Goal: Task Accomplishment & Management: Manage account settings

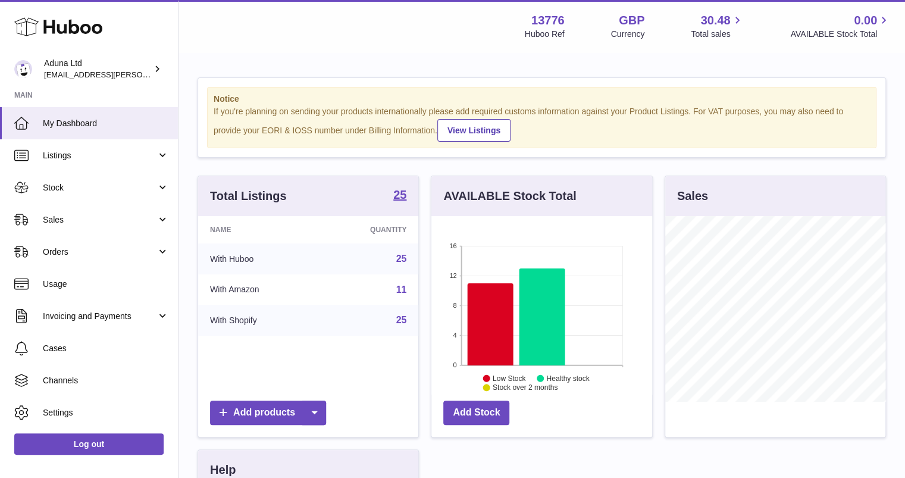
scroll to position [186, 221]
click at [121, 215] on span "Sales" at bounding box center [100, 219] width 114 height 11
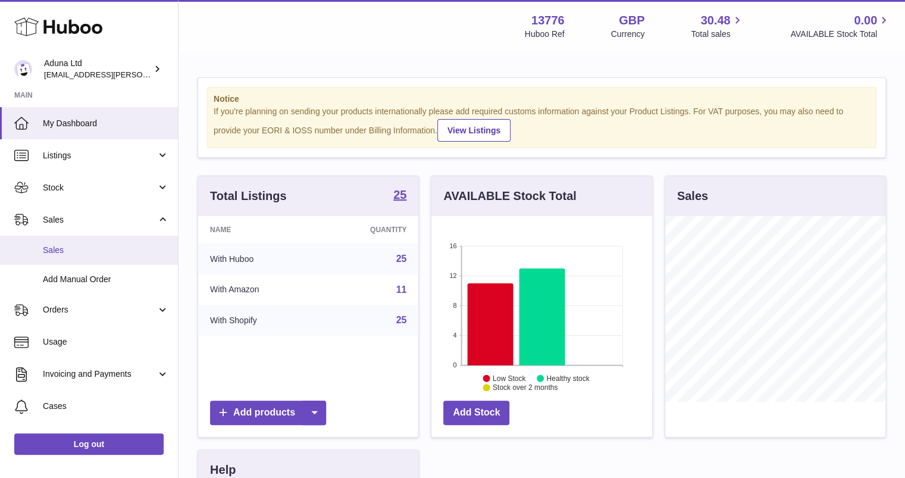
click at [120, 249] on span "Sales" at bounding box center [106, 250] width 126 height 11
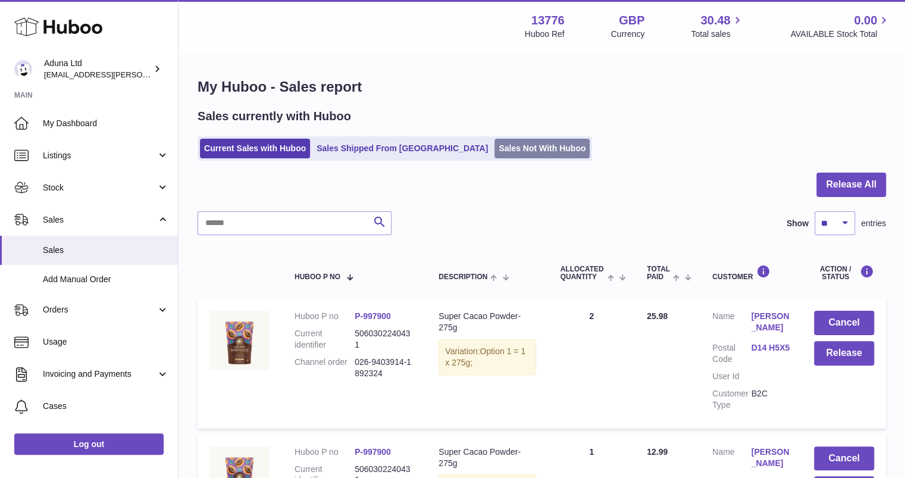
click at [494, 140] on link "Sales Not With Huboo" at bounding box center [541, 149] width 95 height 20
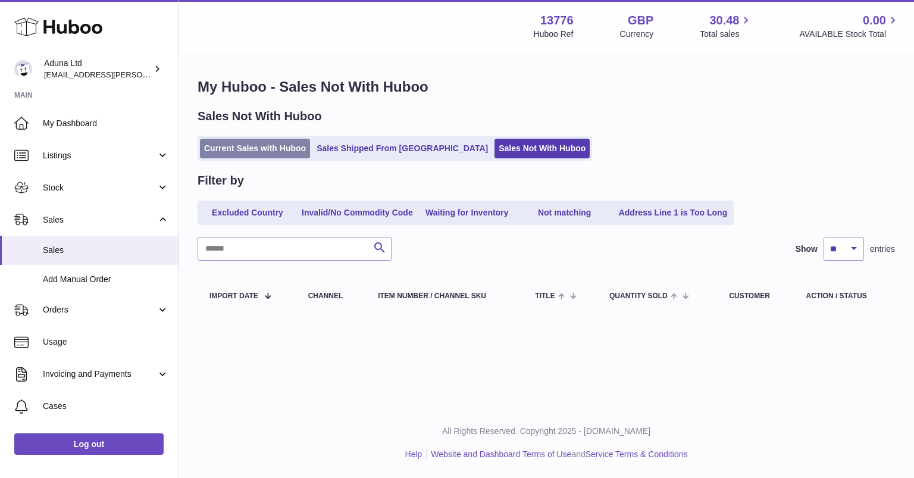
click at [253, 153] on link "Current Sales with Huboo" at bounding box center [255, 149] width 110 height 20
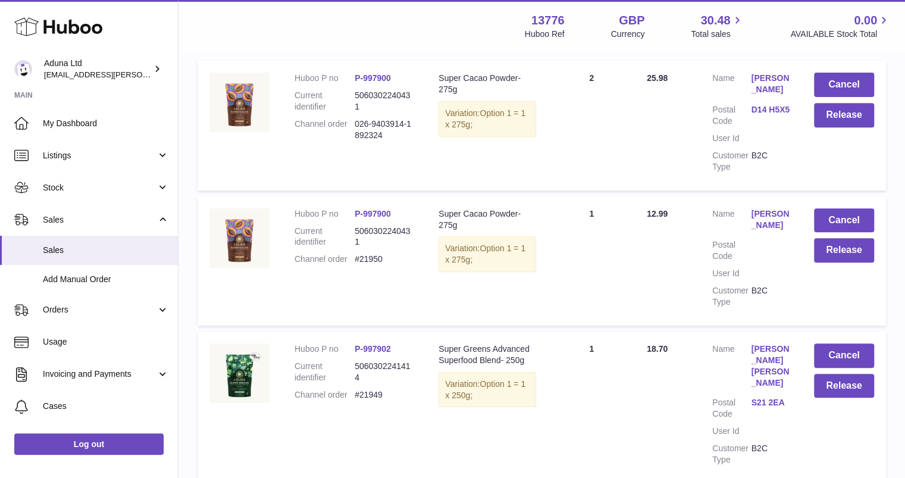
scroll to position [235, 0]
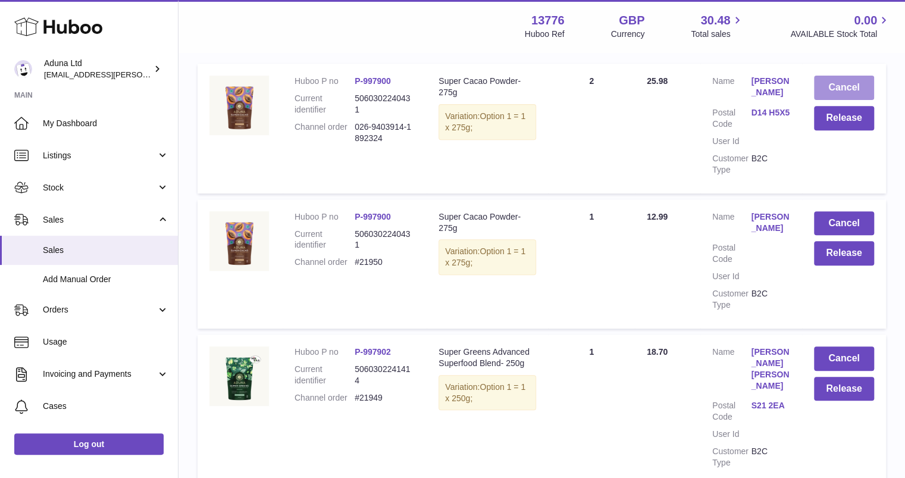
click at [822, 92] on button "Cancel" at bounding box center [844, 88] width 60 height 24
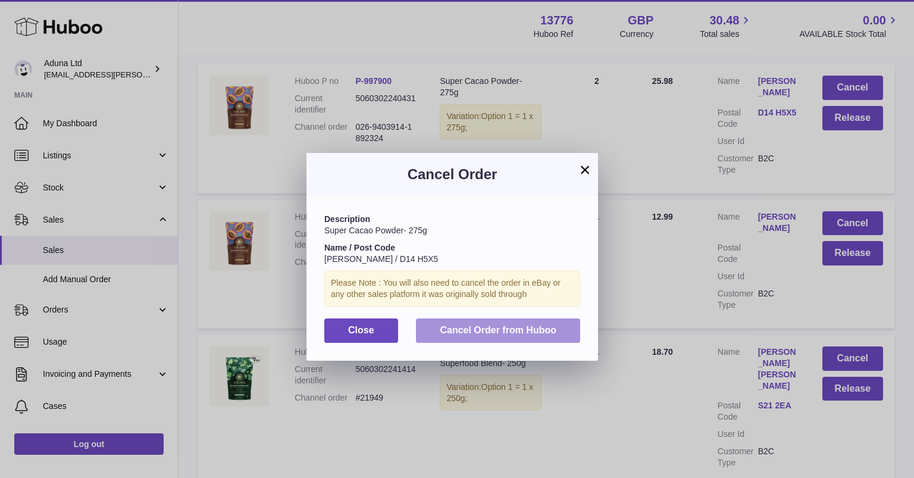
click at [508, 333] on span "Cancel Order from Huboo" at bounding box center [498, 330] width 117 height 10
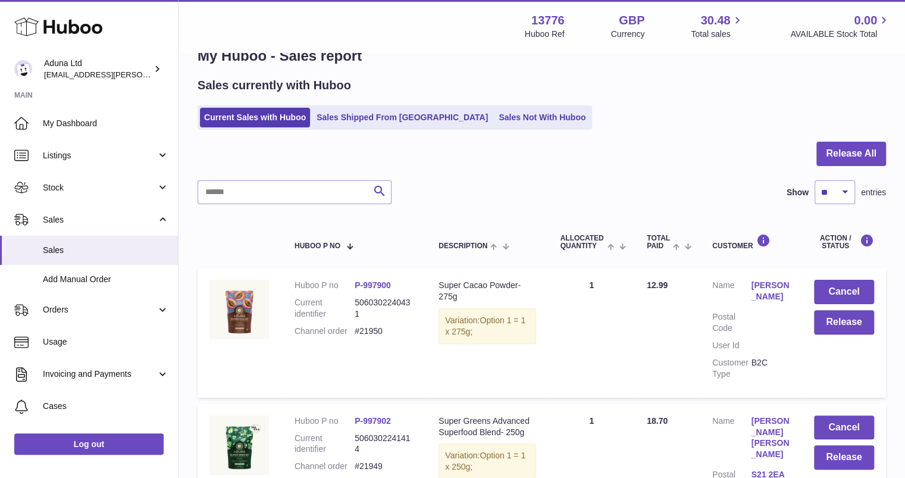
scroll to position [24, 0]
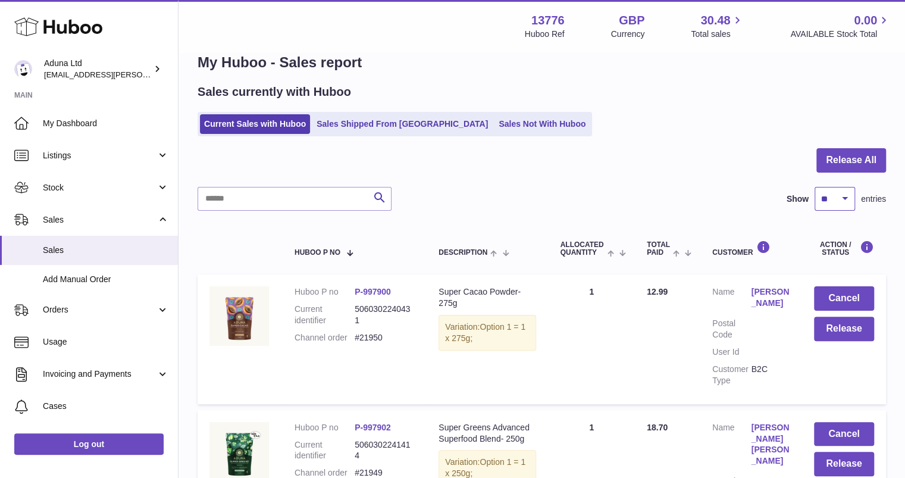
click at [817, 195] on select "** ** ** ***" at bounding box center [834, 199] width 40 height 24
select select "**"
click at [814, 187] on select "** ** ** ***" at bounding box center [834, 199] width 40 height 24
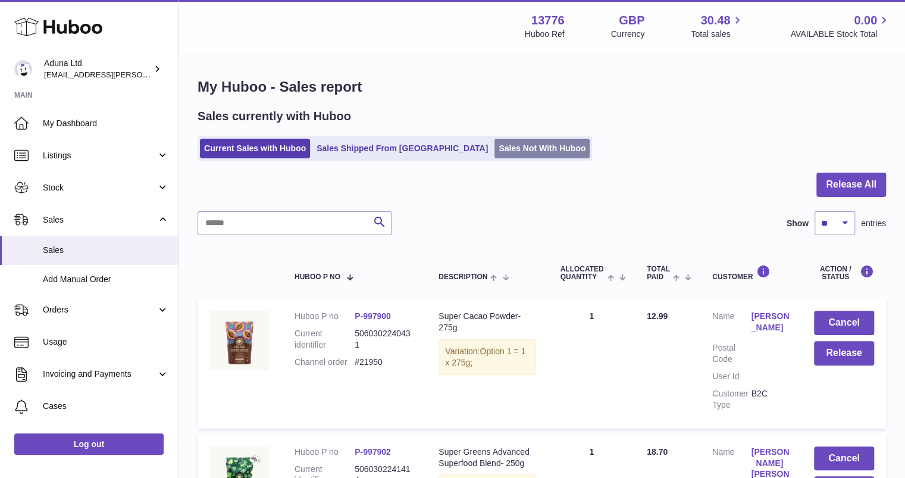
click at [494, 143] on link "Sales Not With Huboo" at bounding box center [541, 149] width 95 height 20
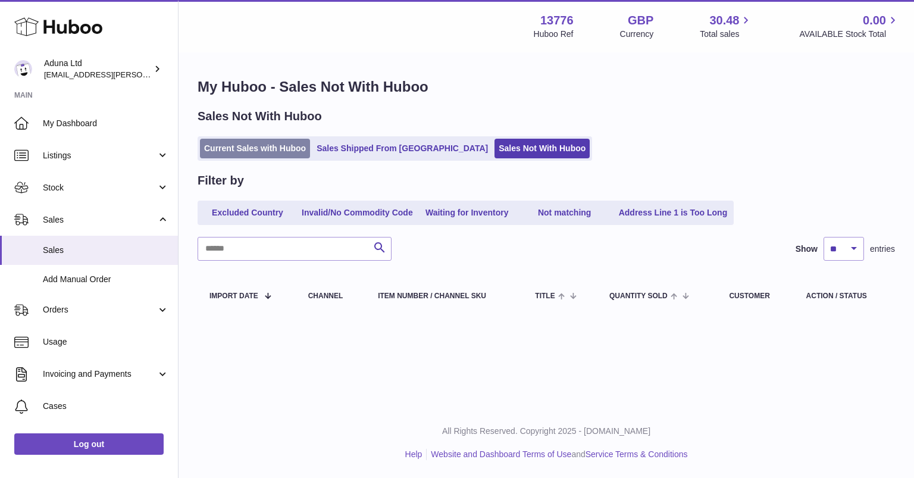
click at [281, 143] on link "Current Sales with Huboo" at bounding box center [255, 149] width 110 height 20
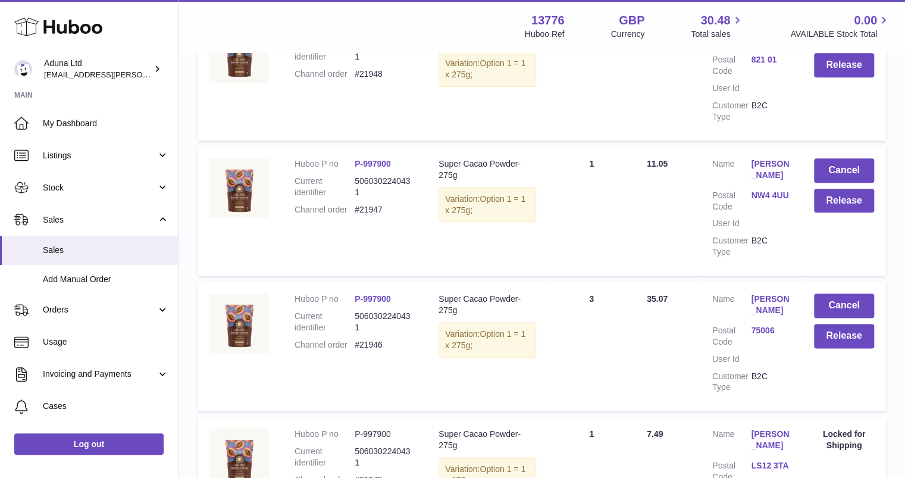
scroll to position [760, 0]
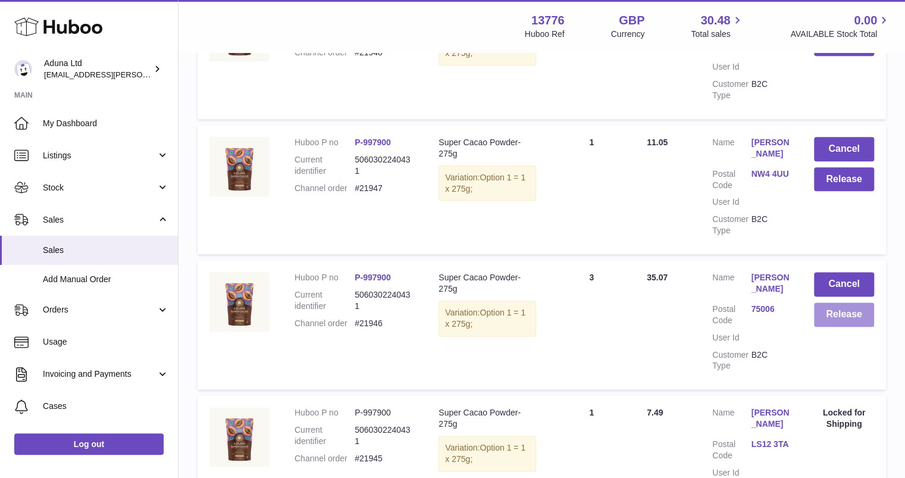
click at [820, 302] on button "Release" at bounding box center [844, 314] width 60 height 24
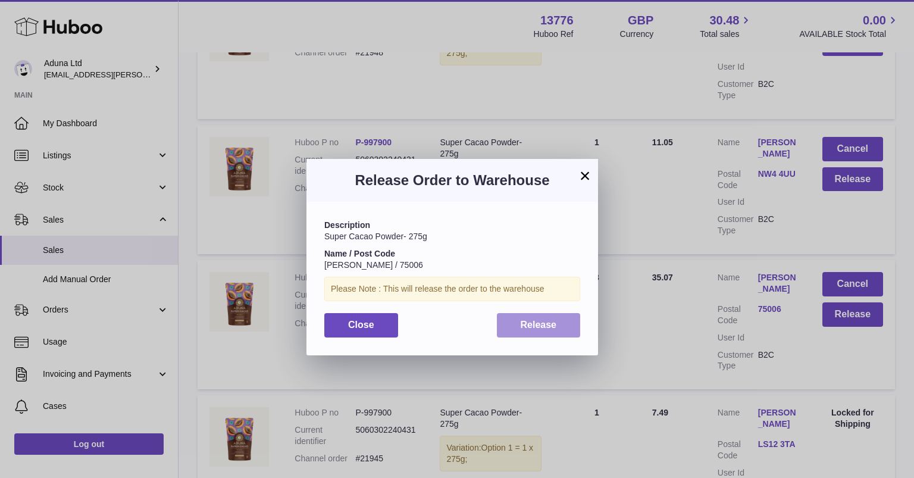
click at [563, 321] on button "Release" at bounding box center [539, 325] width 84 height 24
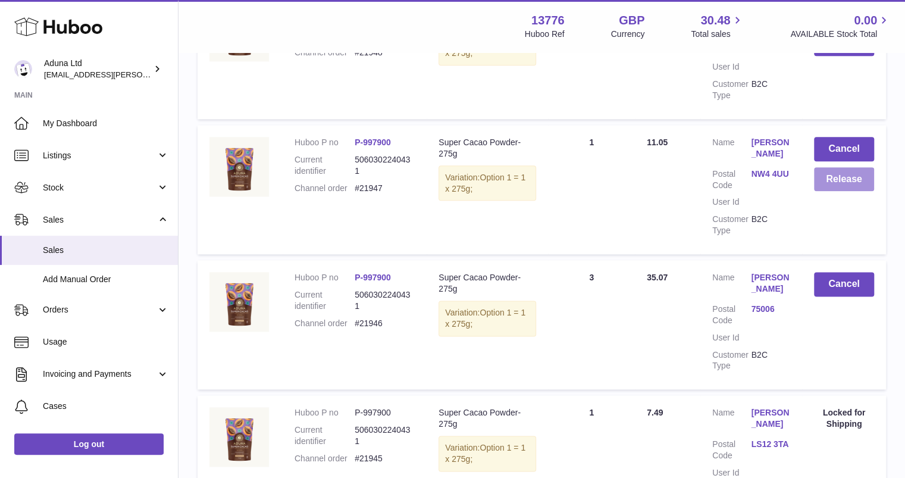
click at [833, 167] on button "Release" at bounding box center [844, 179] width 60 height 24
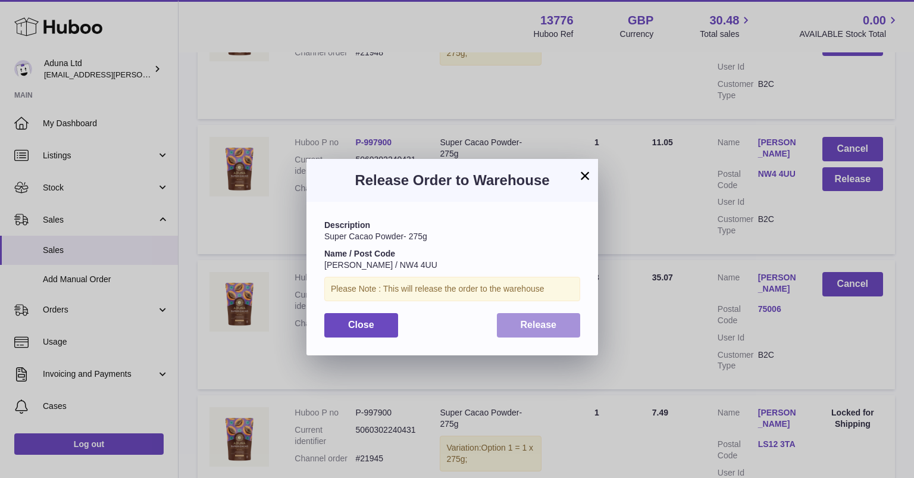
click at [552, 319] on span "Release" at bounding box center [539, 324] width 36 height 10
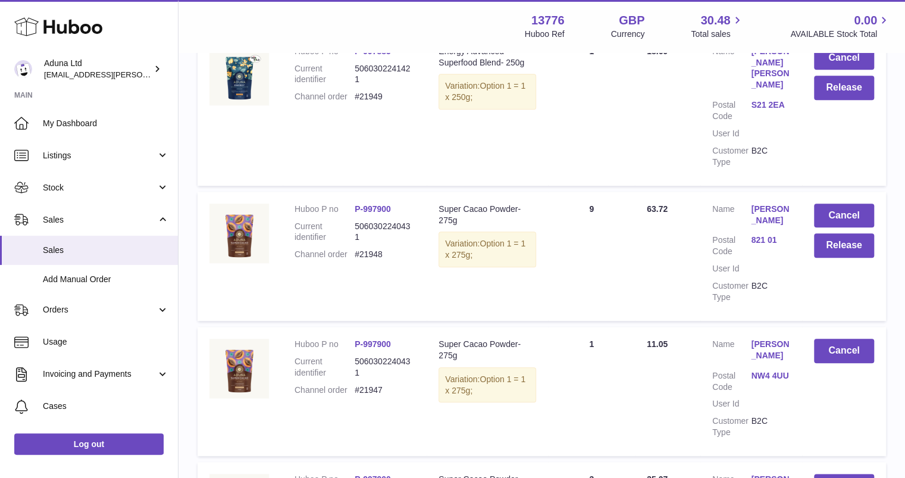
scroll to position [533, 0]
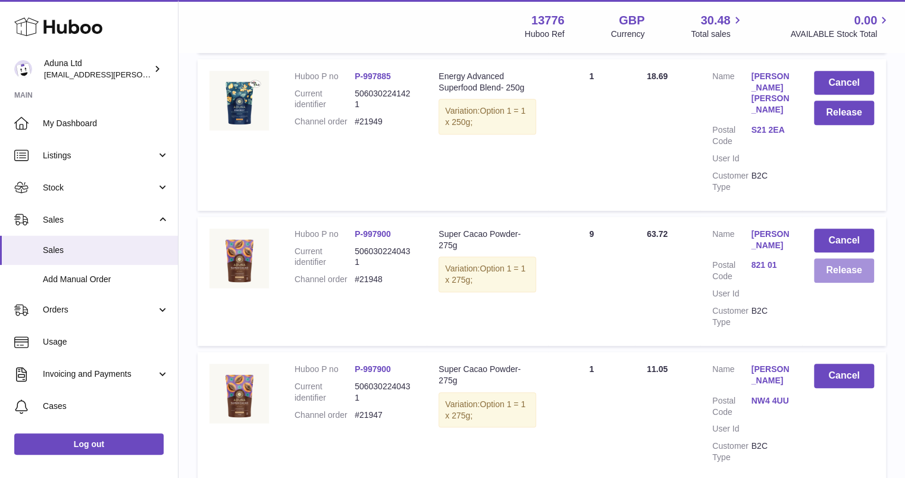
click at [844, 258] on button "Release" at bounding box center [844, 270] width 60 height 24
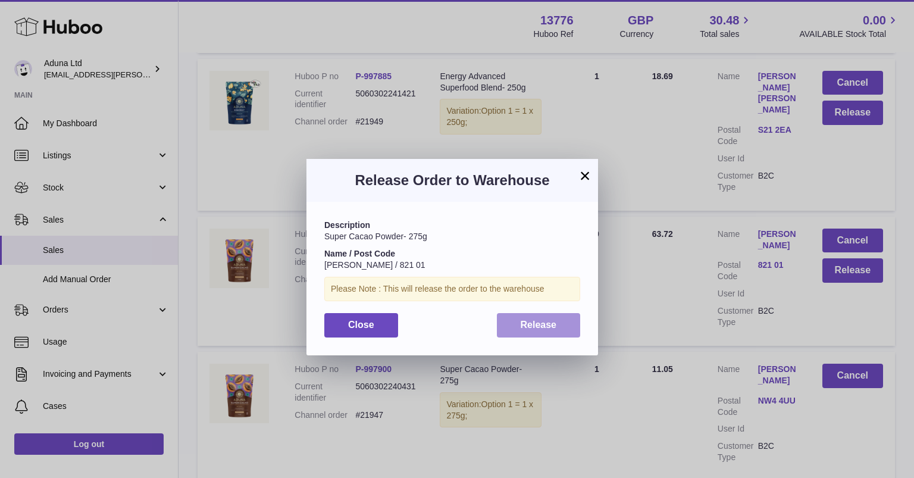
click at [571, 329] on button "Release" at bounding box center [539, 325] width 84 height 24
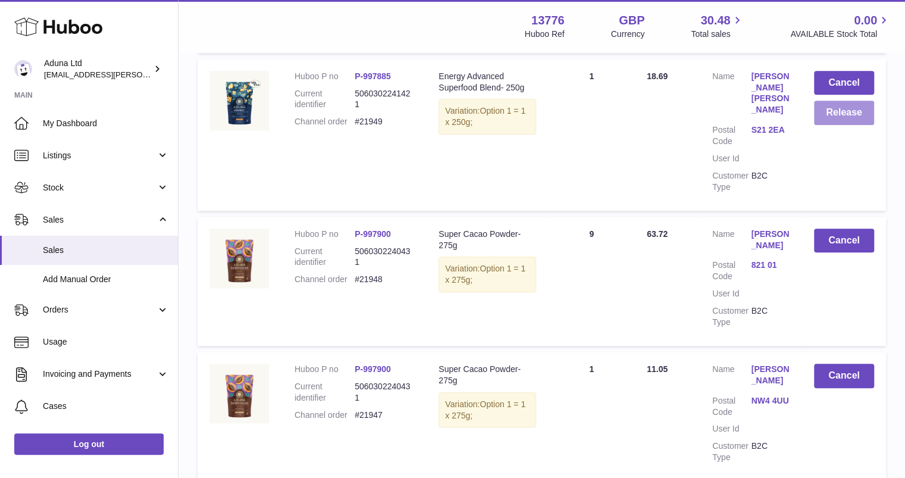
click at [841, 102] on button "Release" at bounding box center [844, 113] width 60 height 24
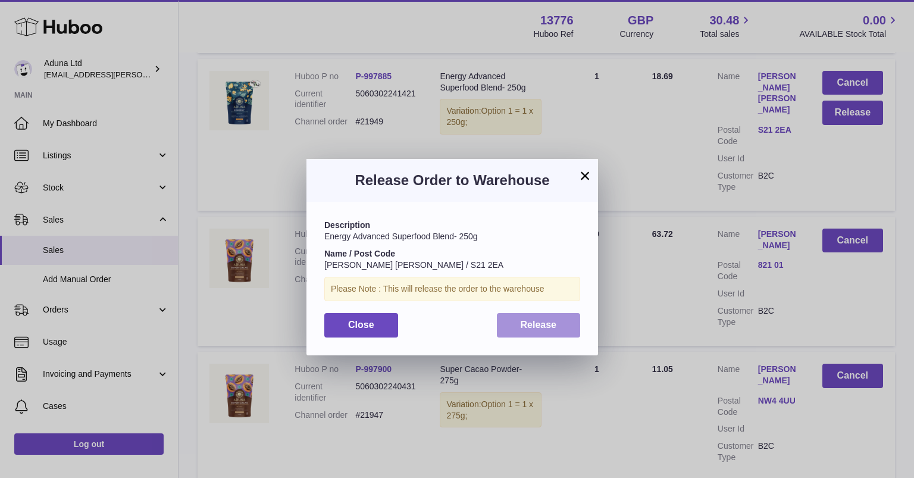
click at [537, 330] on button "Release" at bounding box center [539, 325] width 84 height 24
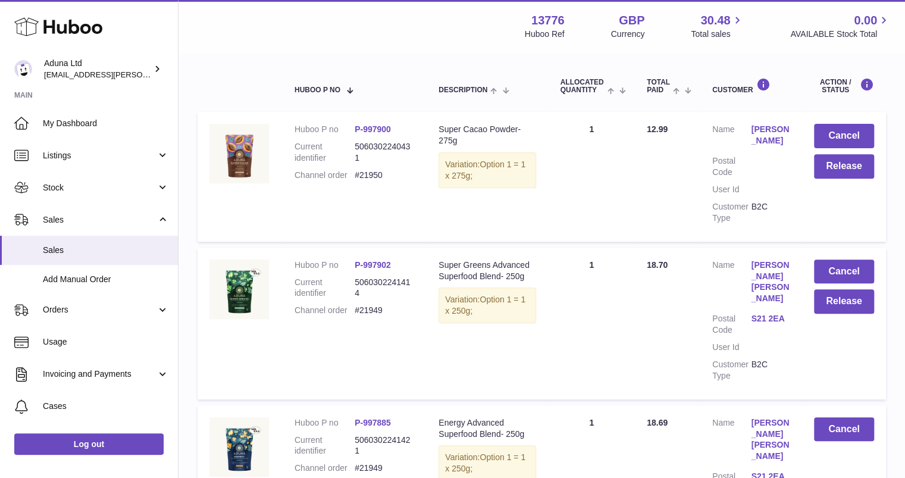
scroll to position [188, 0]
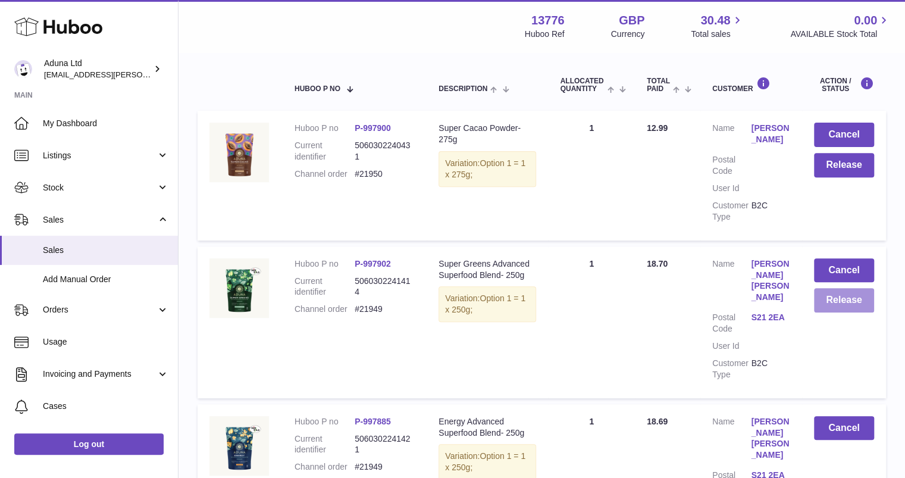
click at [843, 303] on button "Release" at bounding box center [844, 300] width 60 height 24
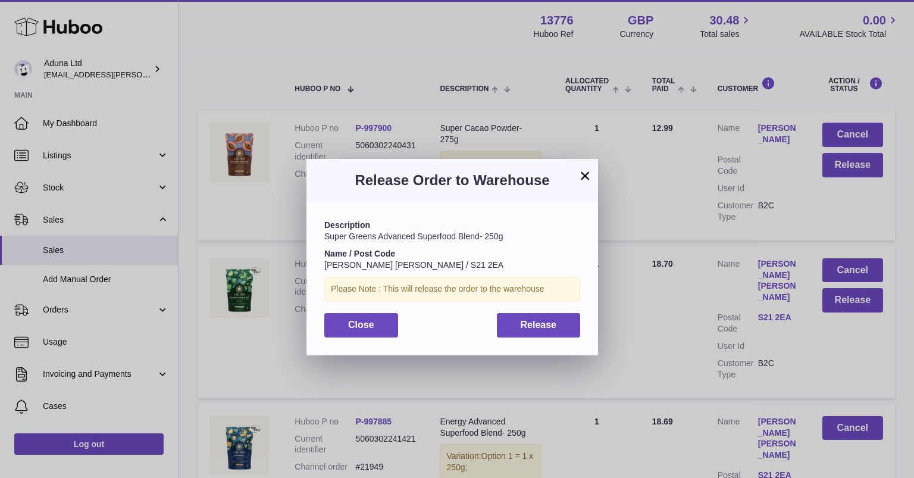
click at [558, 311] on div "Description Super Greens Advanced Superfood Blend- 250g Name / Post Code [PERSO…" at bounding box center [452, 278] width 292 height 153
click at [548, 340] on div "Description Super Greens Advanced Superfood Blend- 250g Name / Post Code [PERSO…" at bounding box center [452, 278] width 292 height 153
click at [547, 331] on button "Release" at bounding box center [539, 325] width 84 height 24
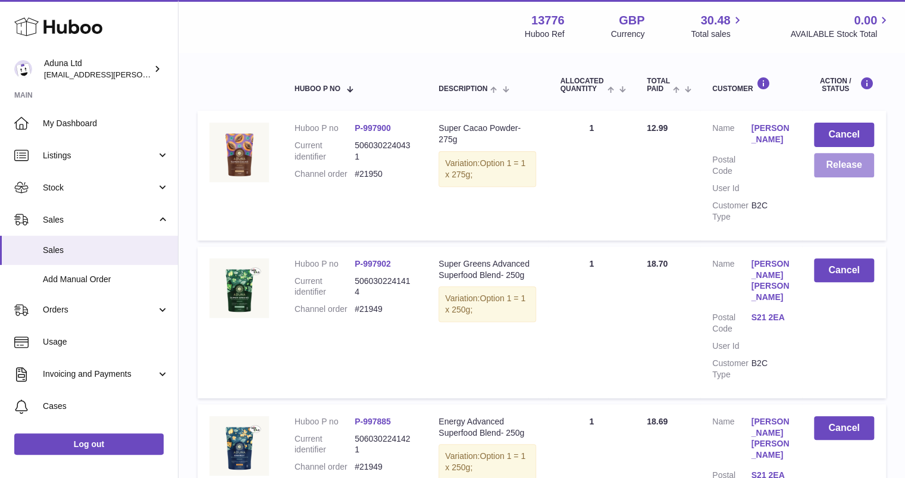
click at [844, 174] on button "Release" at bounding box center [844, 165] width 60 height 24
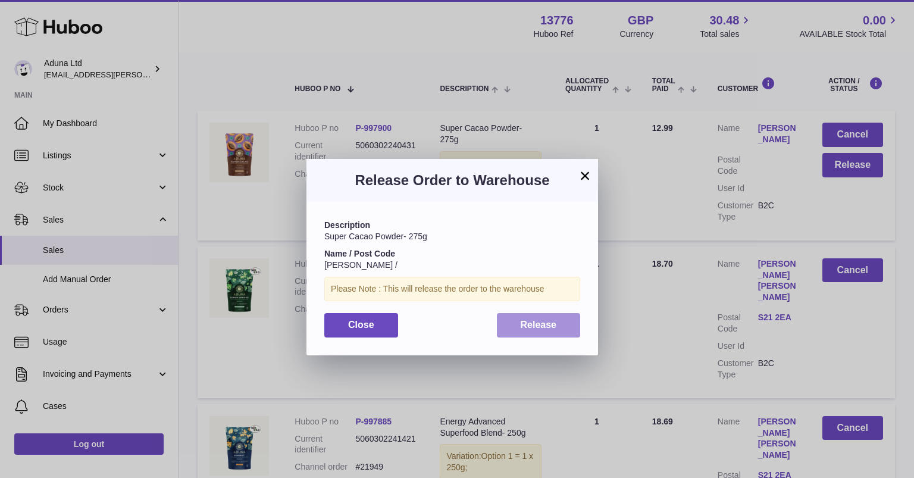
click at [550, 317] on button "Release" at bounding box center [539, 325] width 84 height 24
